Goal: Task Accomplishment & Management: Use online tool/utility

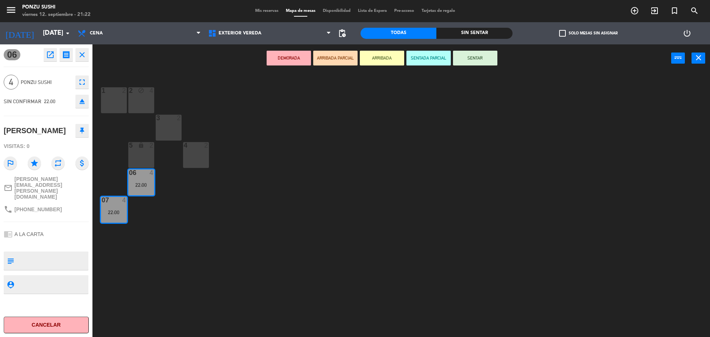
click at [267, 10] on span "Mis reservas" at bounding box center [266, 11] width 31 height 4
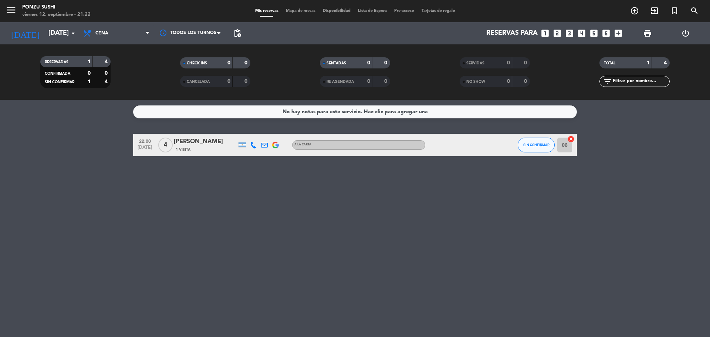
click at [282, 15] on div "menu Ponzu Sushi [DATE] 12. septiembre - 21:22 Mis reservas Mapa de mesas Dispo…" at bounding box center [355, 11] width 710 height 22
click at [295, 6] on div "menu Ponzu Sushi [DATE] 12. septiembre - 21:22 Mis reservas Mapa de mesas Dispo…" at bounding box center [355, 11] width 710 height 22
click at [295, 10] on span "Mapa de mesas" at bounding box center [300, 11] width 37 height 4
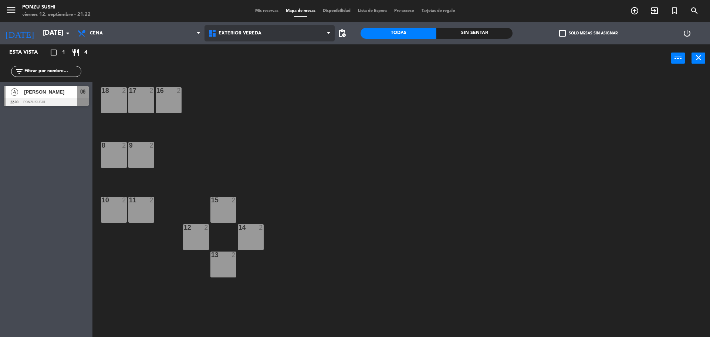
click at [254, 33] on span "Exterior vereda" at bounding box center [240, 33] width 43 height 5
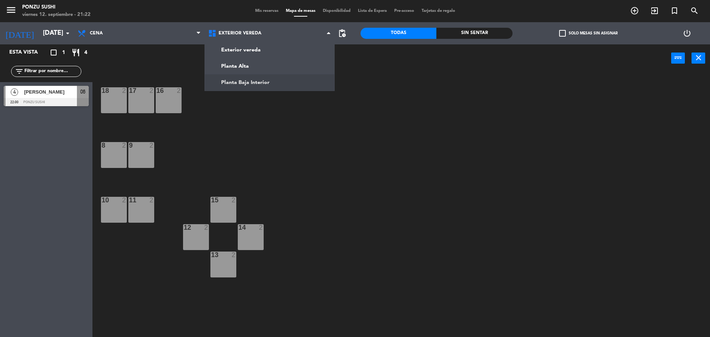
click at [257, 78] on ng-component "menu Ponzu Sushi [DATE] 12. septiembre - 21:22 Mis reservas Mapa de mesas Dispo…" at bounding box center [355, 169] width 710 height 339
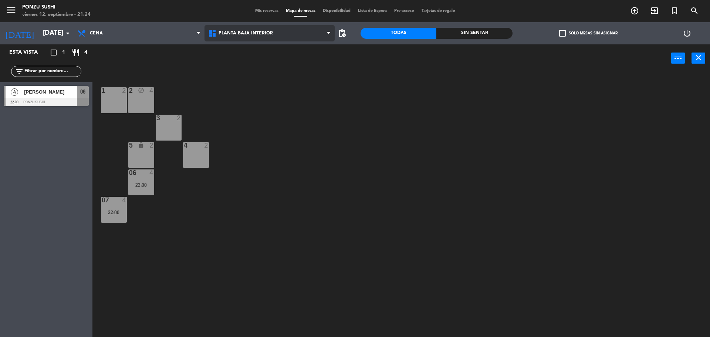
click at [252, 33] on span "Planta Baja Interior" at bounding box center [246, 33] width 54 height 5
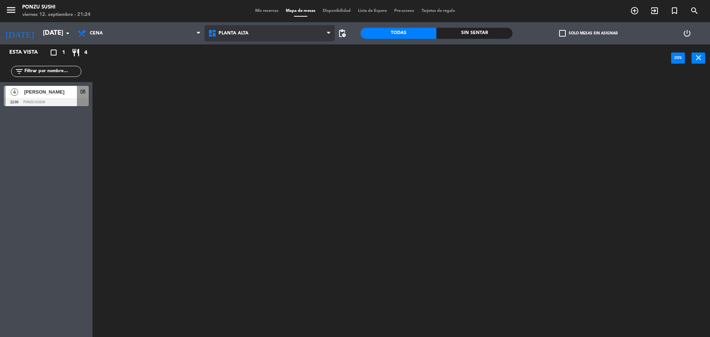
click at [248, 60] on ng-component "menu Ponzu Sushi [DATE] 12. septiembre - 21:24 Mis reservas Mapa de mesas Dispo…" at bounding box center [355, 169] width 710 height 339
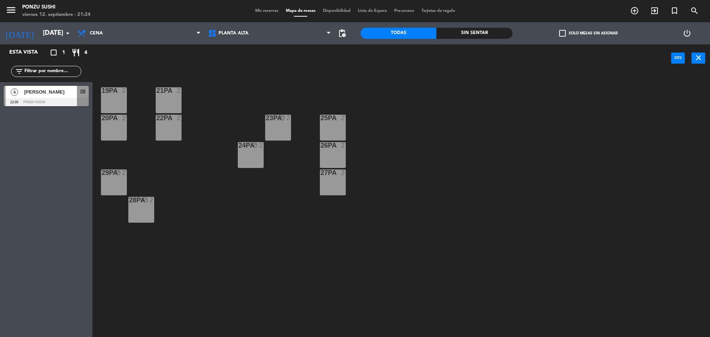
click at [339, 158] on div "26PA 2" at bounding box center [333, 155] width 26 height 26
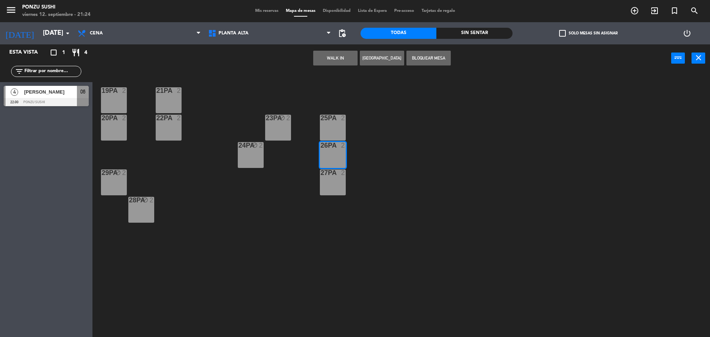
click at [422, 61] on button "Bloquear Mesa" at bounding box center [428, 58] width 44 height 15
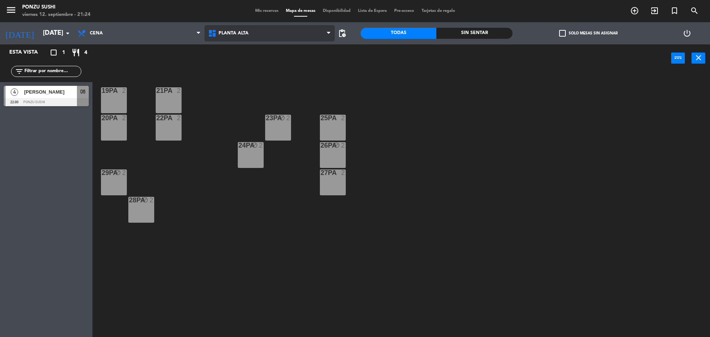
click at [230, 31] on span "Planta Alta" at bounding box center [234, 33] width 30 height 5
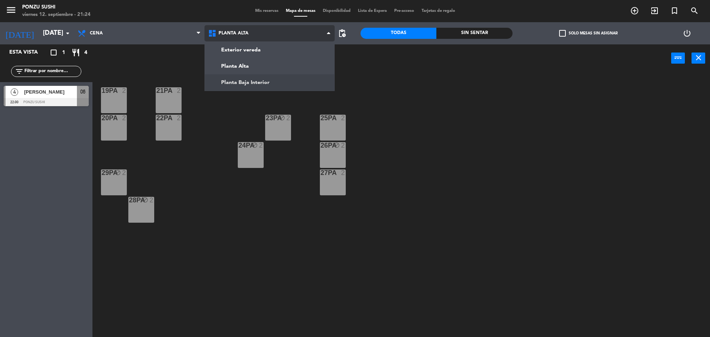
click at [249, 79] on ng-component "menu Ponzu Sushi [DATE] 12. septiembre - 21:24 Mis reservas Mapa de mesas Dispo…" at bounding box center [355, 169] width 710 height 339
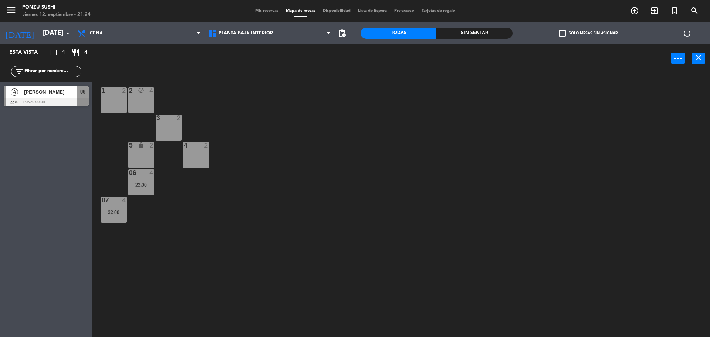
click at [199, 156] on div "4 2" at bounding box center [196, 155] width 26 height 26
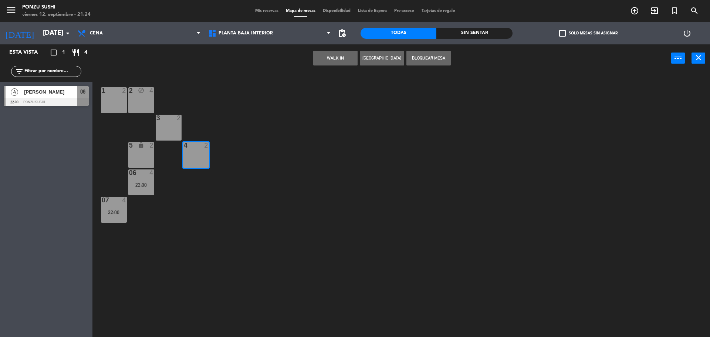
drag, startPoint x: 199, startPoint y: 153, endPoint x: 180, endPoint y: 133, distance: 27.5
click at [196, 152] on div "4 2" at bounding box center [196, 155] width 26 height 26
click at [170, 124] on div "3 2" at bounding box center [169, 128] width 26 height 26
click at [192, 158] on div "4 2" at bounding box center [196, 155] width 26 height 26
click at [428, 61] on button "Bloquear Mesa" at bounding box center [428, 58] width 44 height 15
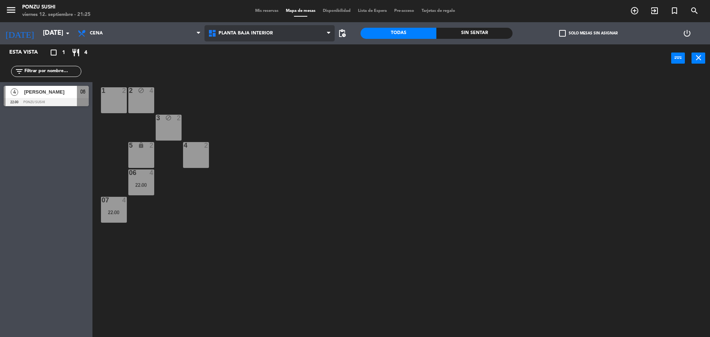
click at [226, 37] on span "Planta Baja Interior" at bounding box center [269, 33] width 131 height 16
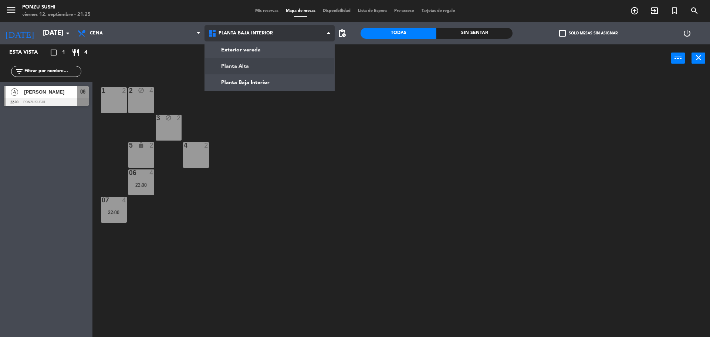
click at [238, 64] on ng-component "menu Ponzu Sushi [DATE] 12. septiembre - 21:25 Mis reservas Mapa de mesas Dispo…" at bounding box center [355, 169] width 710 height 339
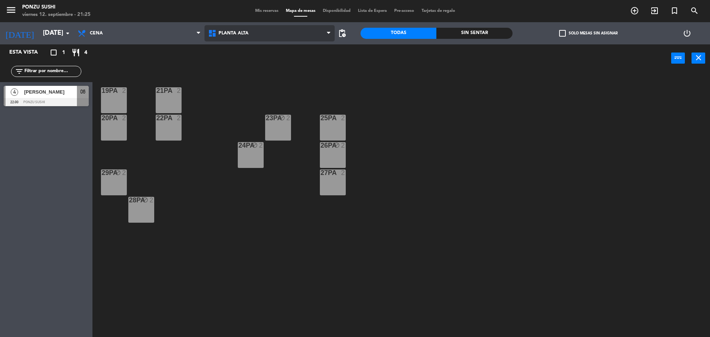
click at [231, 32] on span "Planta Alta" at bounding box center [234, 33] width 30 height 5
